Goal: Task Accomplishment & Management: Complete application form

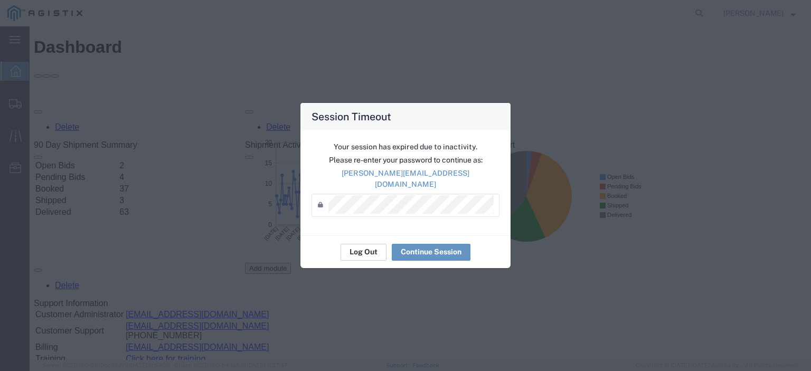
click at [374, 246] on button "Log Out" at bounding box center [363, 252] width 46 height 17
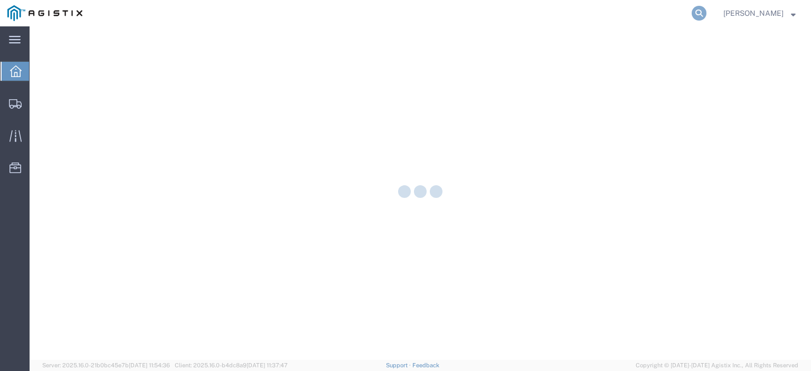
click at [706, 12] on icon at bounding box center [698, 13] width 15 height 15
paste input "56498155"
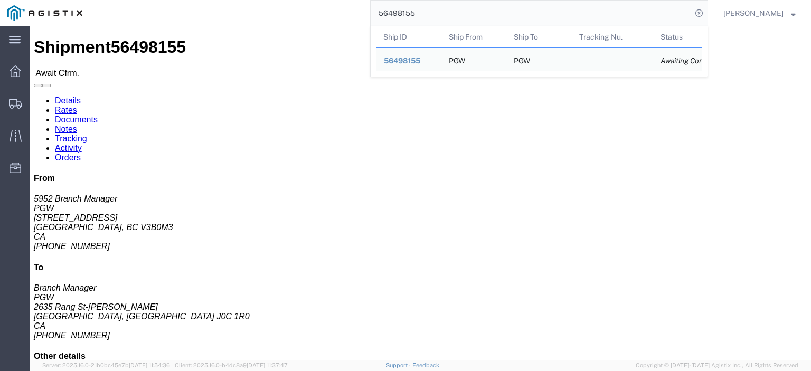
drag, startPoint x: 46, startPoint y: 132, endPoint x: 6, endPoint y: 125, distance: 41.3
click div "Ship From PGW (5952 Branch Manager) 5952 575 Seaborne Avenue Suite 3135 Port Co…"
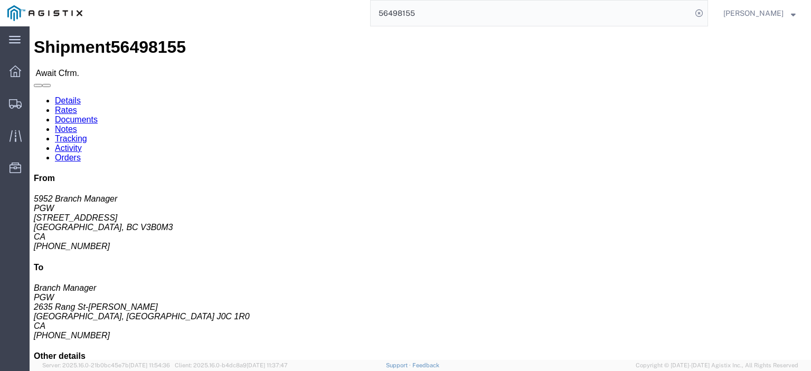
copy address "575 Seaborne Avenue Suite 3135"
drag, startPoint x: 33, startPoint y: 110, endPoint x: 11, endPoint y: 100, distance: 25.0
click address "PGW (5952 Branch Manager) 5952 575 Seaborne Avenue Suite 3135 Port Coquitlam, B…"
copy address "PGW (5952 Branch Manager) 5952"
drag, startPoint x: 87, startPoint y: 168, endPoint x: 20, endPoint y: 161, distance: 66.9
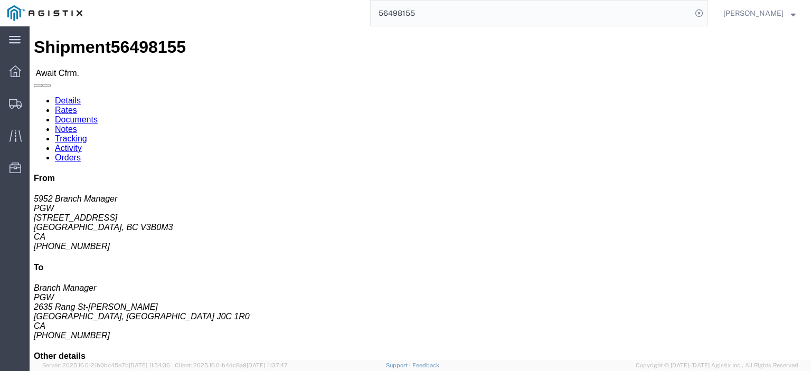
click address "PGW (5952 Branch Manager) 5952 575 Seaborne Avenue Suite 3135 Port Coquitlam, B…"
drag, startPoint x: 105, startPoint y: 141, endPoint x: 6, endPoint y: 145, distance: 98.8
click div "Ship From PGW (5952 Branch Manager) 5952 575 Seaborne Avenue Suite 3135 Port Co…"
copy address "Port Coquitlam, BC V3B0M3"
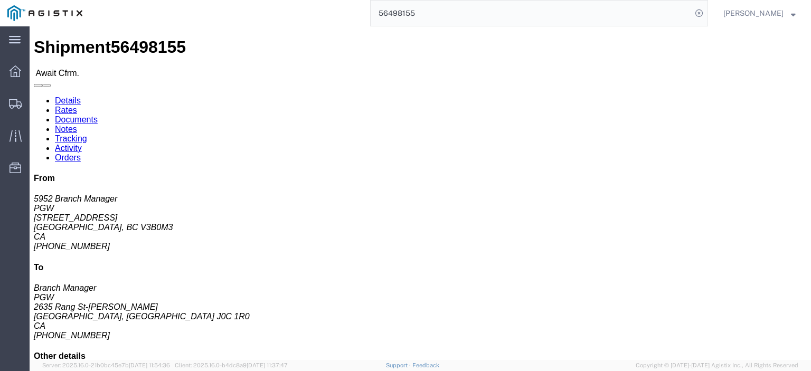
drag, startPoint x: 117, startPoint y: 176, endPoint x: 12, endPoint y: 172, distance: 105.6
click html "Shipment 56498155 Await Cfrm. Details Rates Documents Notes Tracking Activity O…"
copy address "lkqsp_o_pm_5952@pgwag.com"
drag, startPoint x: 63, startPoint y: 164, endPoint x: 2, endPoint y: 167, distance: 61.3
click div "Ship From PGW (5952 Branch Manager) 5952 575 Seaborne Avenue Suite 3135 Port Co…"
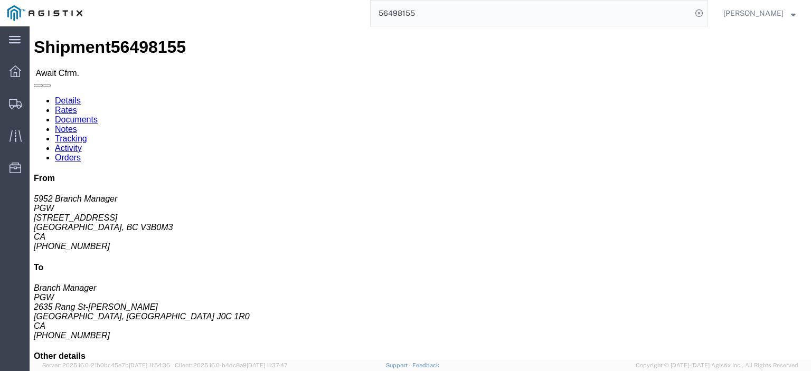
copy address "604-941-8910 ext. 22"
drag, startPoint x: 230, startPoint y: 123, endPoint x: 164, endPoint y: 126, distance: 66.6
click div "Ship To PGW (Branch Manager) 5984 2635 Rang St-Joseph Sainte-Perpetue, QC J0C 1…"
copy address "2635 Rang St-Joseph"
drag, startPoint x: 171, startPoint y: 113, endPoint x: 151, endPoint y: 102, distance: 22.7
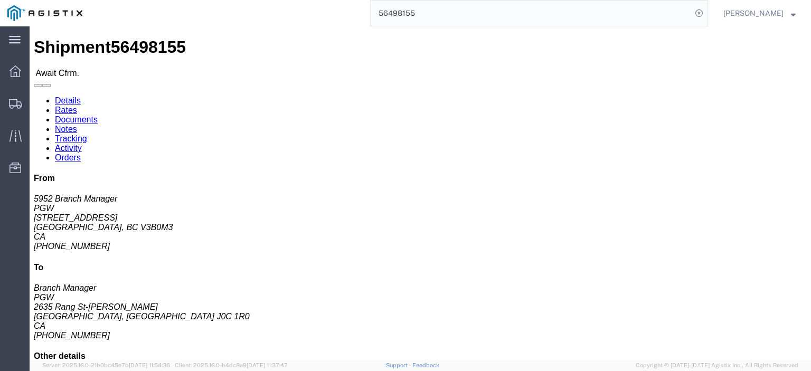
click div "Ship To PGW (Branch Manager) 5984 2635 Rang St-Joseph Sainte-Perpetue, QC J0C 1…"
copy address "PGW (Branch Manager) 5984"
drag, startPoint x: 192, startPoint y: 143, endPoint x: 163, endPoint y: 134, distance: 30.4
click address "PGW (Branch Manager) 5984 2635 Rang St-Joseph Sainte-Perpetue, QC J0C 1R0 Canad…"
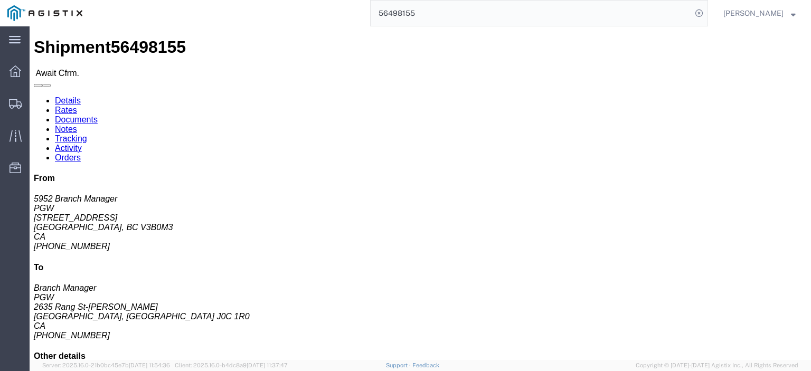
drag, startPoint x: 258, startPoint y: 135, endPoint x: 148, endPoint y: 133, distance: 109.8
click div "Ship To PGW (Branch Manager) 5984 2635 Rang St-Joseph Sainte-Perpetue, QC J0C 1…"
copy address "Sainte-Perpetue, QC J0C 1R0"
drag, startPoint x: 456, startPoint y: 13, endPoint x: 366, endPoint y: 10, distance: 90.3
click at [369, 10] on div "56498155" at bounding box center [399, 13] width 618 height 26
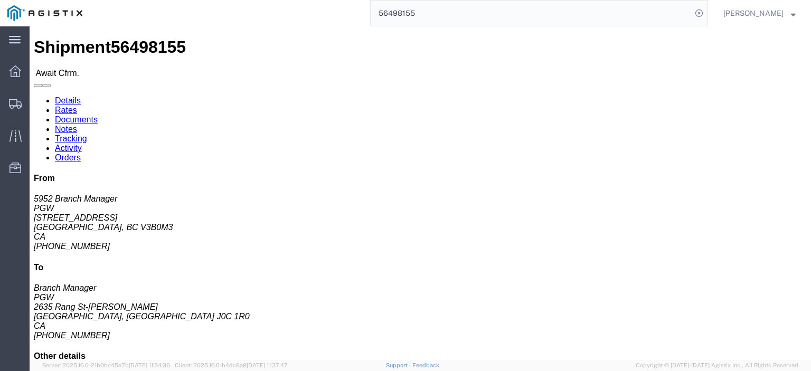
paste input "424"
type input "56498424"
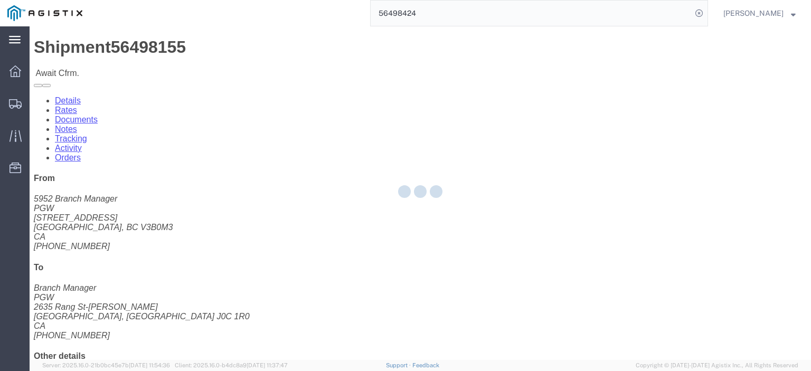
click at [13, 36] on icon at bounding box center [15, 39] width 12 height 7
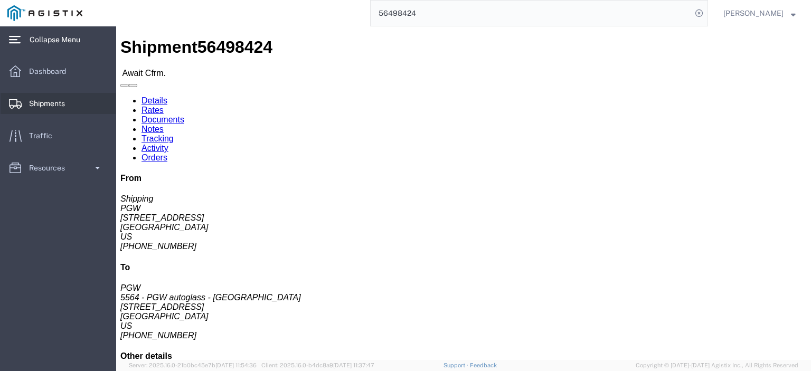
click at [70, 109] on span "Shipments" at bounding box center [50, 103] width 43 height 21
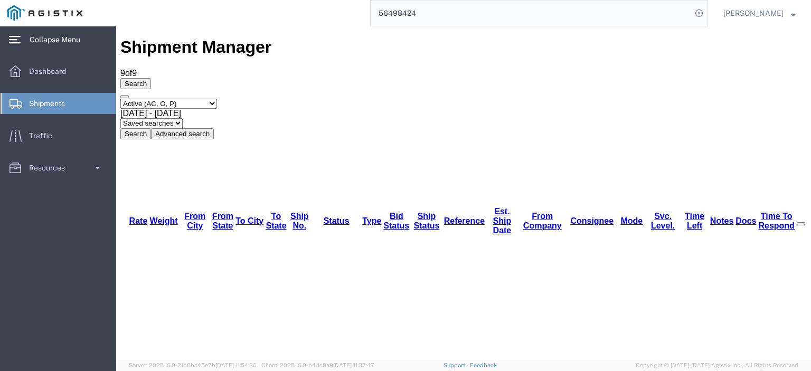
click at [453, 14] on input "56498424" at bounding box center [531, 13] width 321 height 25
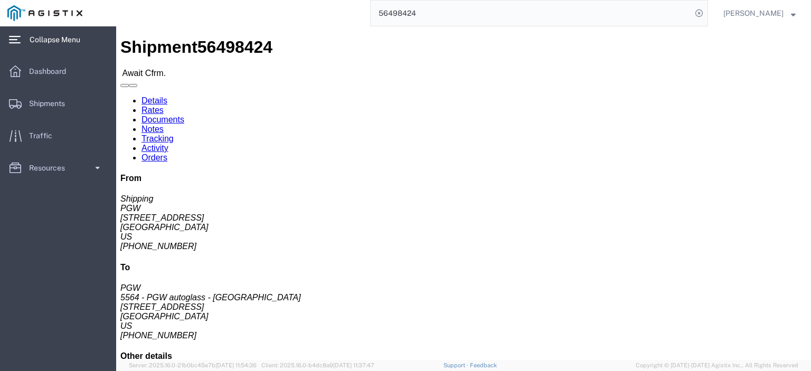
click button
click link "Confirm"
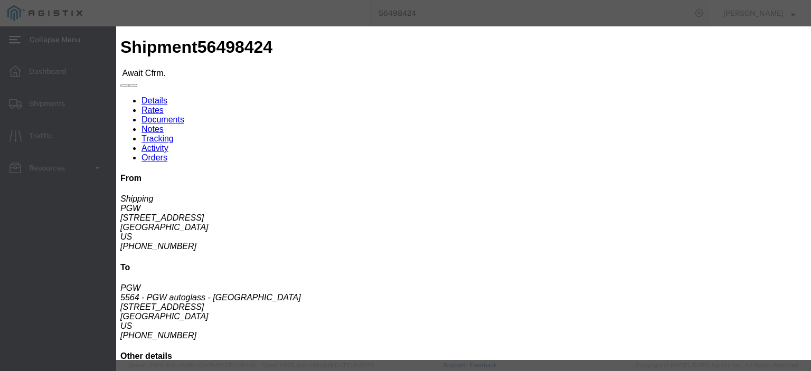
click div
click input "checkbox"
checkbox input "true"
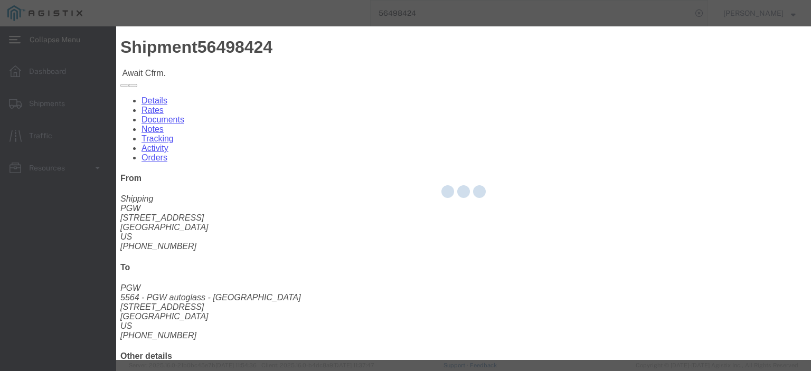
type input "[PERSON_NAME]"
type input "3204977237"
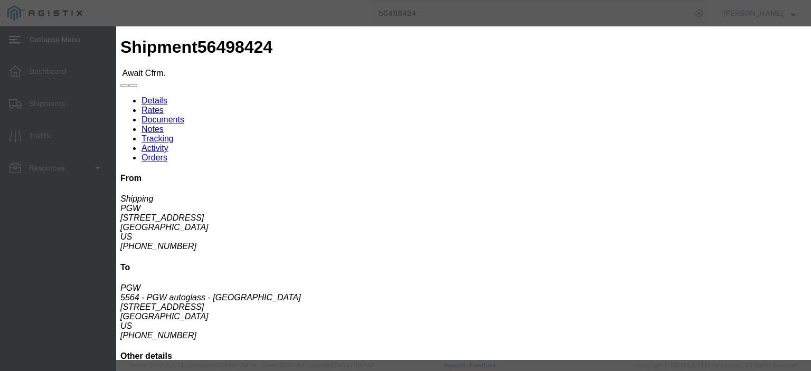
click input "text"
paste input "56498424"
type input "56498424"
click button "Submit"
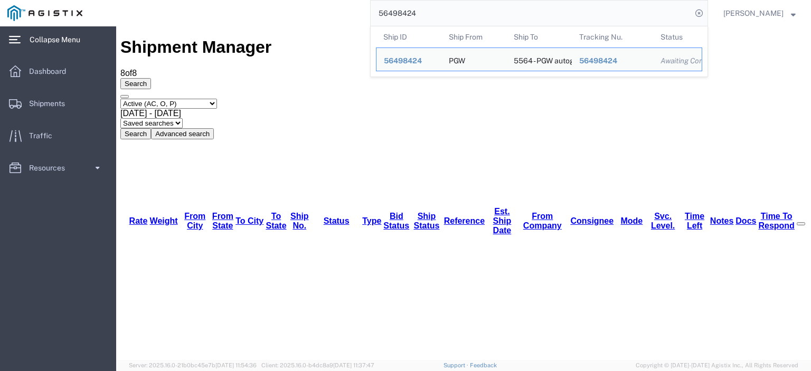
drag, startPoint x: 434, startPoint y: 16, endPoint x: 316, endPoint y: -2, distance: 119.7
click at [316, 0] on html "main_menu Created with Sketch. Collapse Menu Dashboard Shipments Traffic Resour…" at bounding box center [405, 185] width 811 height 371
paste input "53"
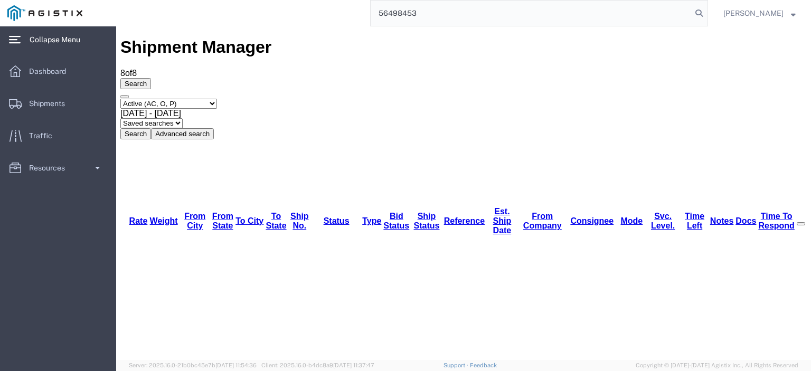
type input "56498453"
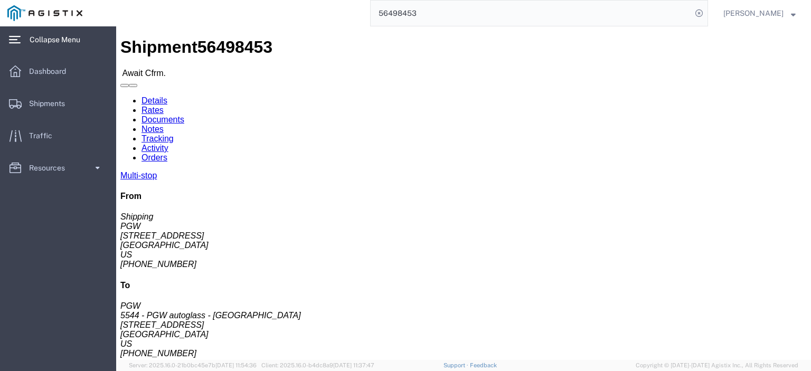
click button
click link "Confirm"
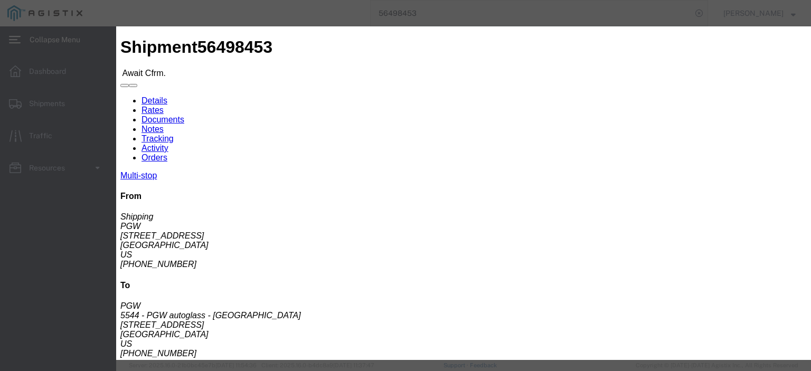
click input "checkbox"
checkbox input "true"
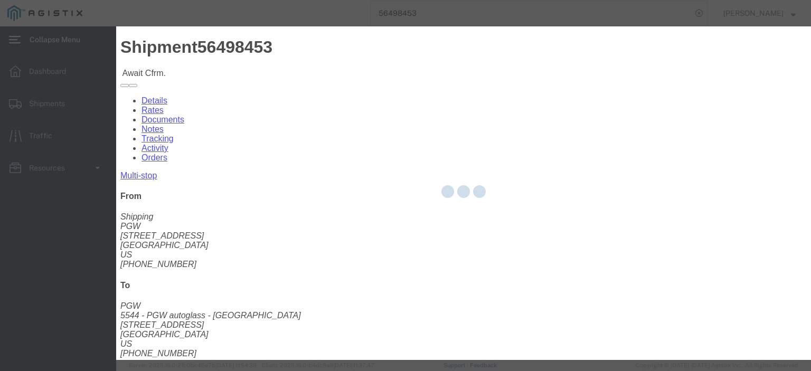
type input "[PERSON_NAME]"
type input "3204977237"
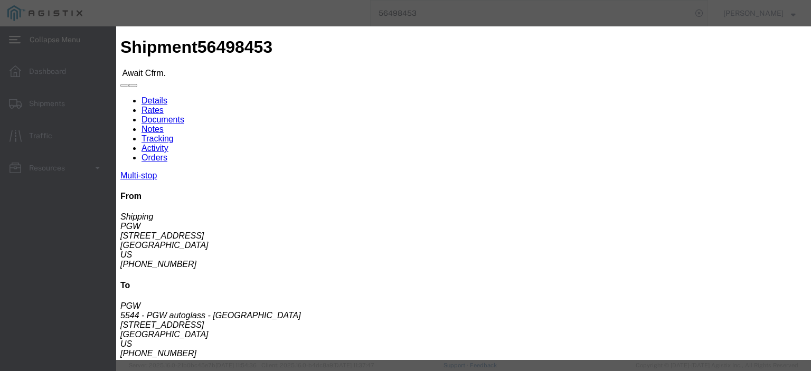
click input "text"
paste input "56498453"
type input "56498453"
click button "Submit"
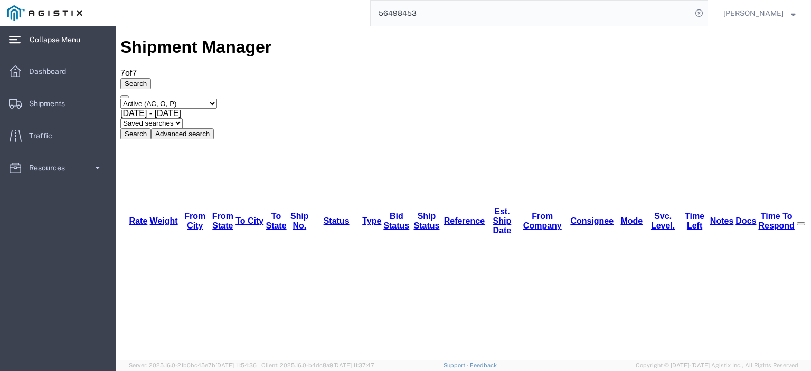
drag, startPoint x: 439, startPoint y: 15, endPoint x: 327, endPoint y: 8, distance: 112.6
click at [327, 8] on div "56498453" at bounding box center [399, 13] width 618 height 26
paste input "68"
type input "56498468"
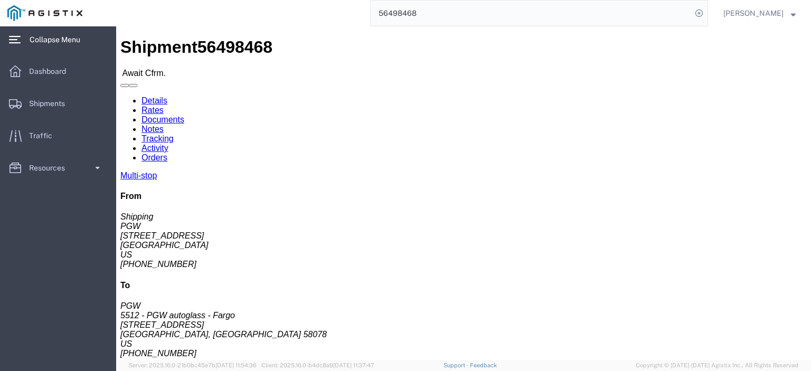
click link "Confirm"
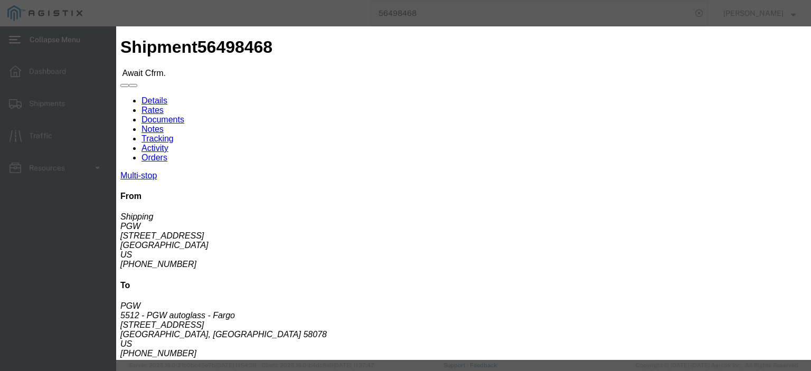
click input "checkbox"
checkbox input "true"
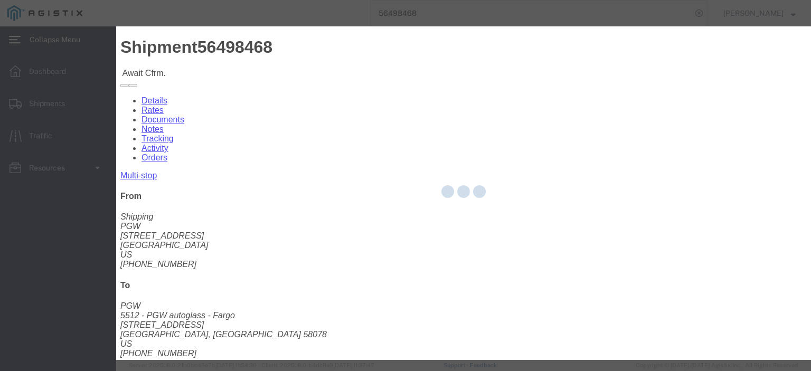
type input "[PERSON_NAME]"
type input "3204977237"
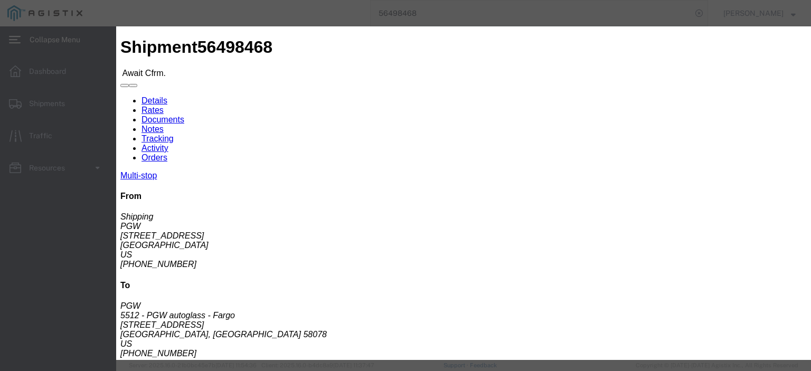
click input "text"
paste input "56498468"
type input "56498468"
click button "Submit"
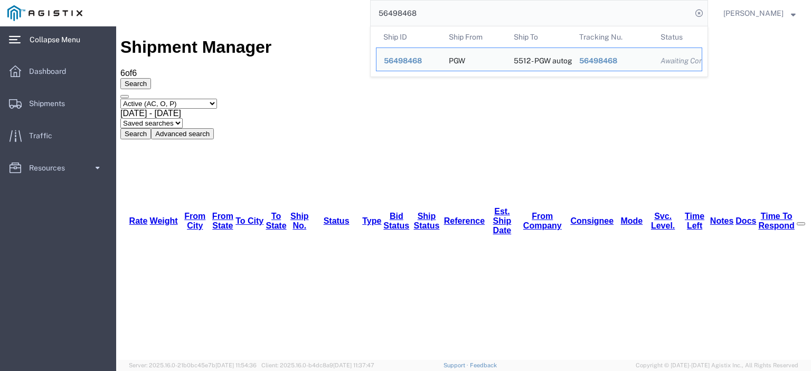
drag, startPoint x: 546, startPoint y: 15, endPoint x: 193, endPoint y: -32, distance: 356.3
click at [193, 0] on html "main_menu Created with Sketch. Collapse Menu Dashboard Shipments Traffic Resour…" at bounding box center [405, 185] width 811 height 371
paste input "74"
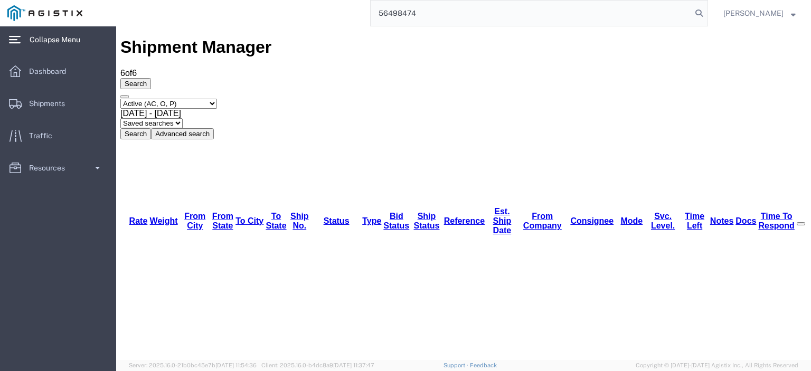
type input "56498474"
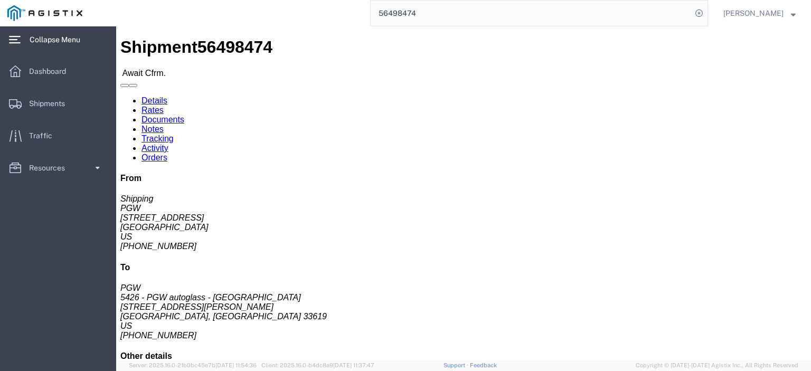
click link "Confirm"
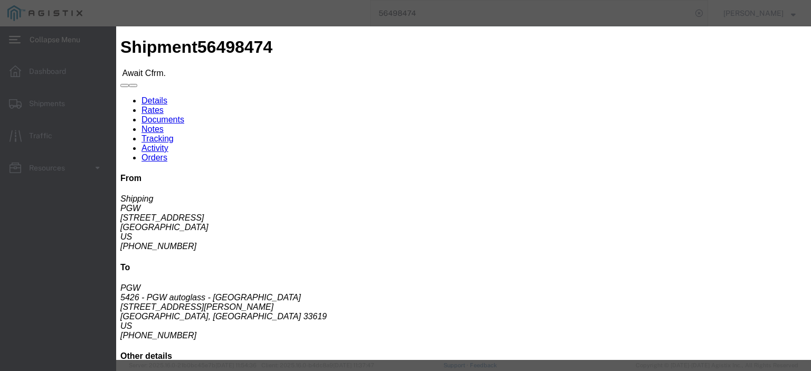
click input "checkbox"
checkbox input "true"
type input "[PERSON_NAME]"
type input "3204977237"
click input "text"
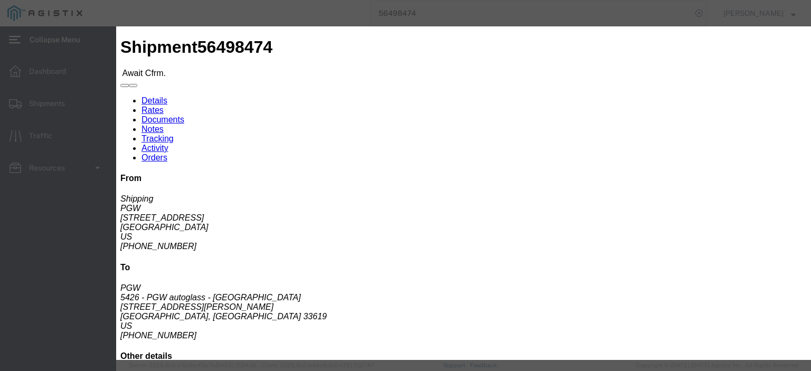
paste input "56498474"
type input "56498474"
click button "Submit"
